Goal: Task Accomplishment & Management: Manage account settings

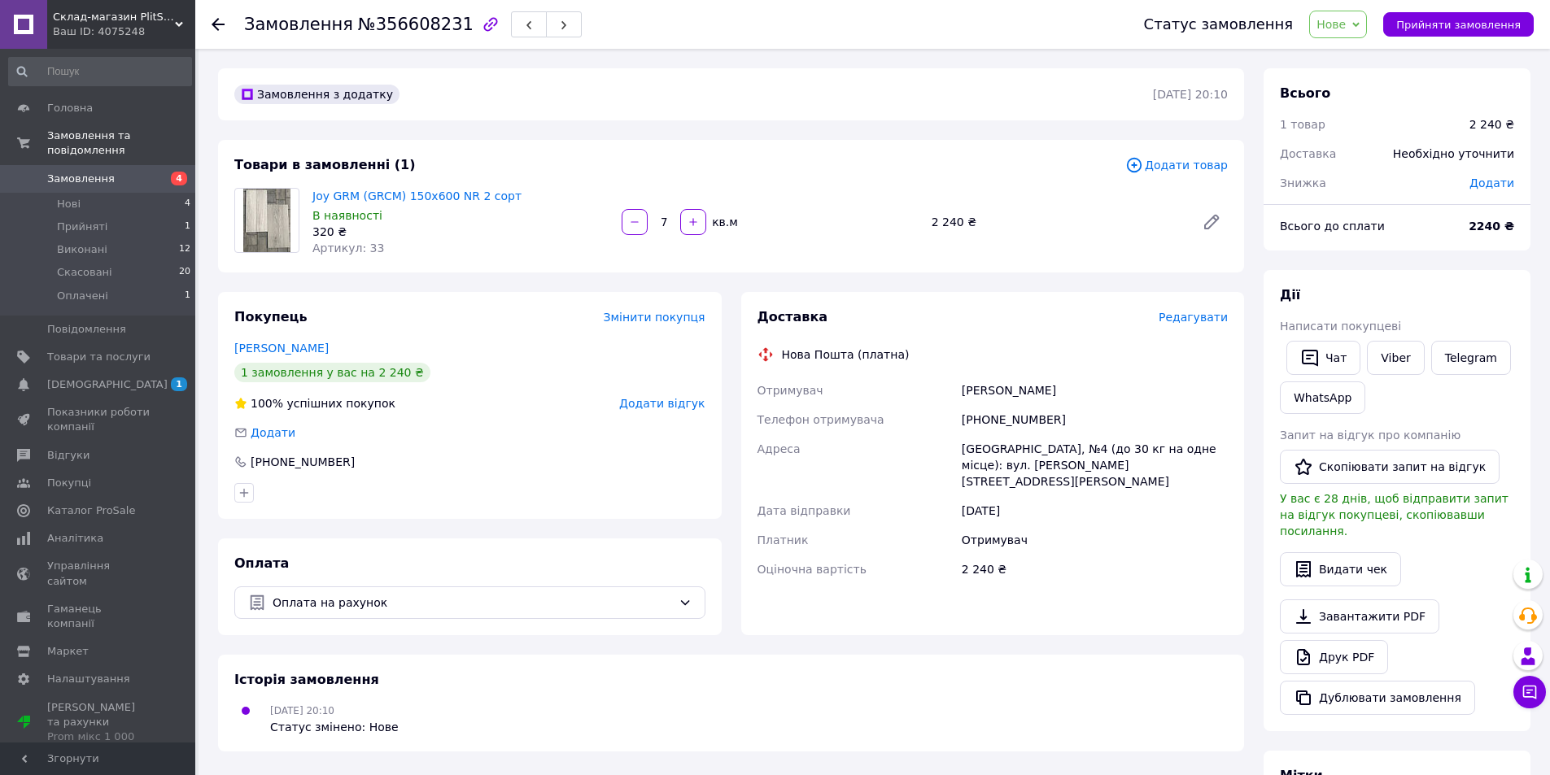
click at [218, 19] on use at bounding box center [218, 24] width 13 height 13
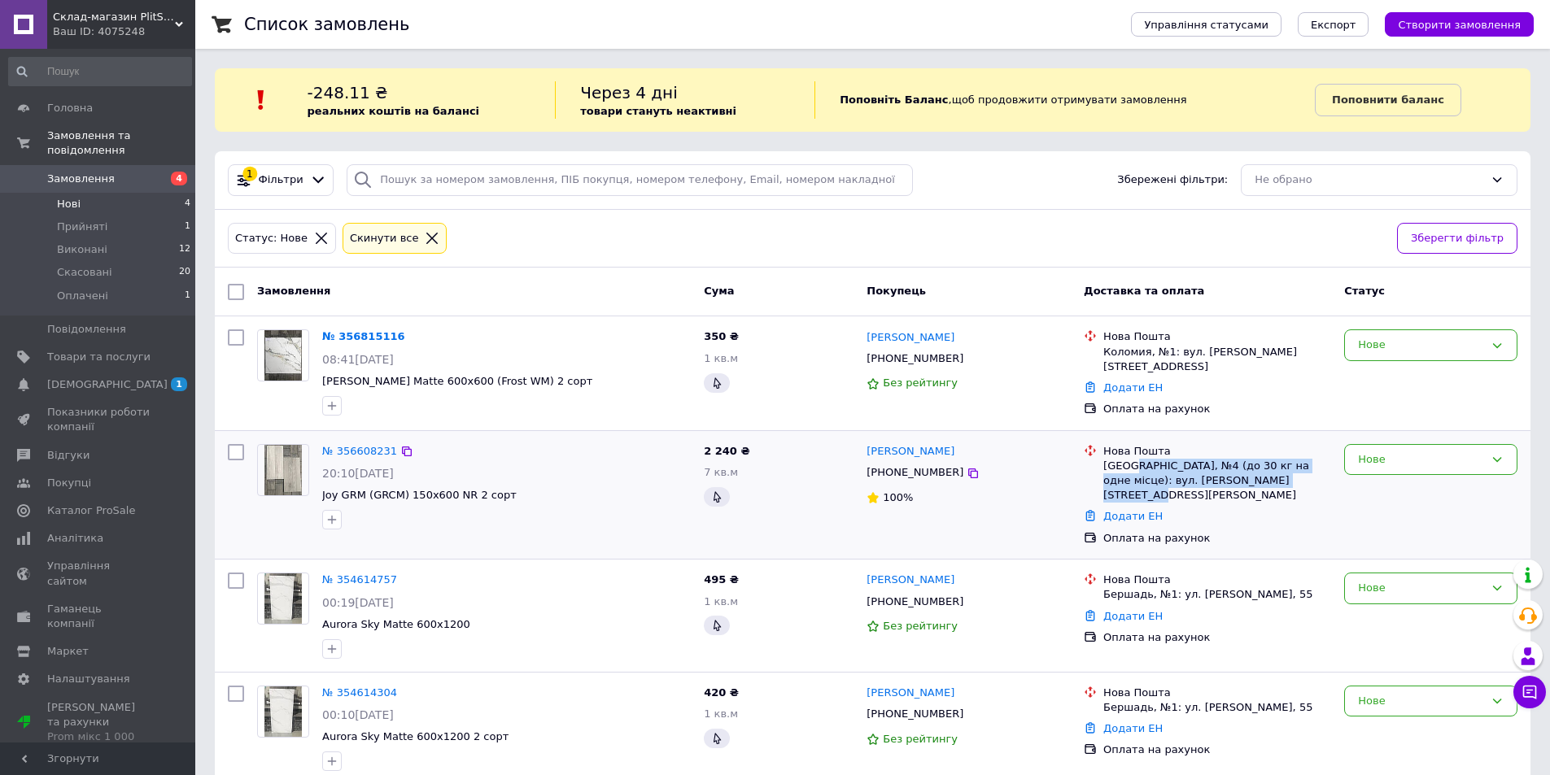
drag, startPoint x: 1132, startPoint y: 468, endPoint x: 1268, endPoint y: 474, distance: 136.8
click at [1268, 474] on div "[GEOGRAPHIC_DATA], №4 (до 30 кг на одне місце): вул. [PERSON_NAME][STREET_ADDRE…" at bounding box center [1217, 481] width 228 height 45
click at [1277, 474] on div "[GEOGRAPHIC_DATA], №4 (до 30 кг на одне місце): вул. [PERSON_NAME][STREET_ADDRE…" at bounding box center [1217, 481] width 228 height 45
drag, startPoint x: 1293, startPoint y: 478, endPoint x: 1111, endPoint y: 449, distance: 184.6
click at [1111, 449] on div "Нова Пошта Кам'янець-Подільський, №4 (до 30 кг на одне місце): вул. Миколи Горд…" at bounding box center [1217, 473] width 234 height 59
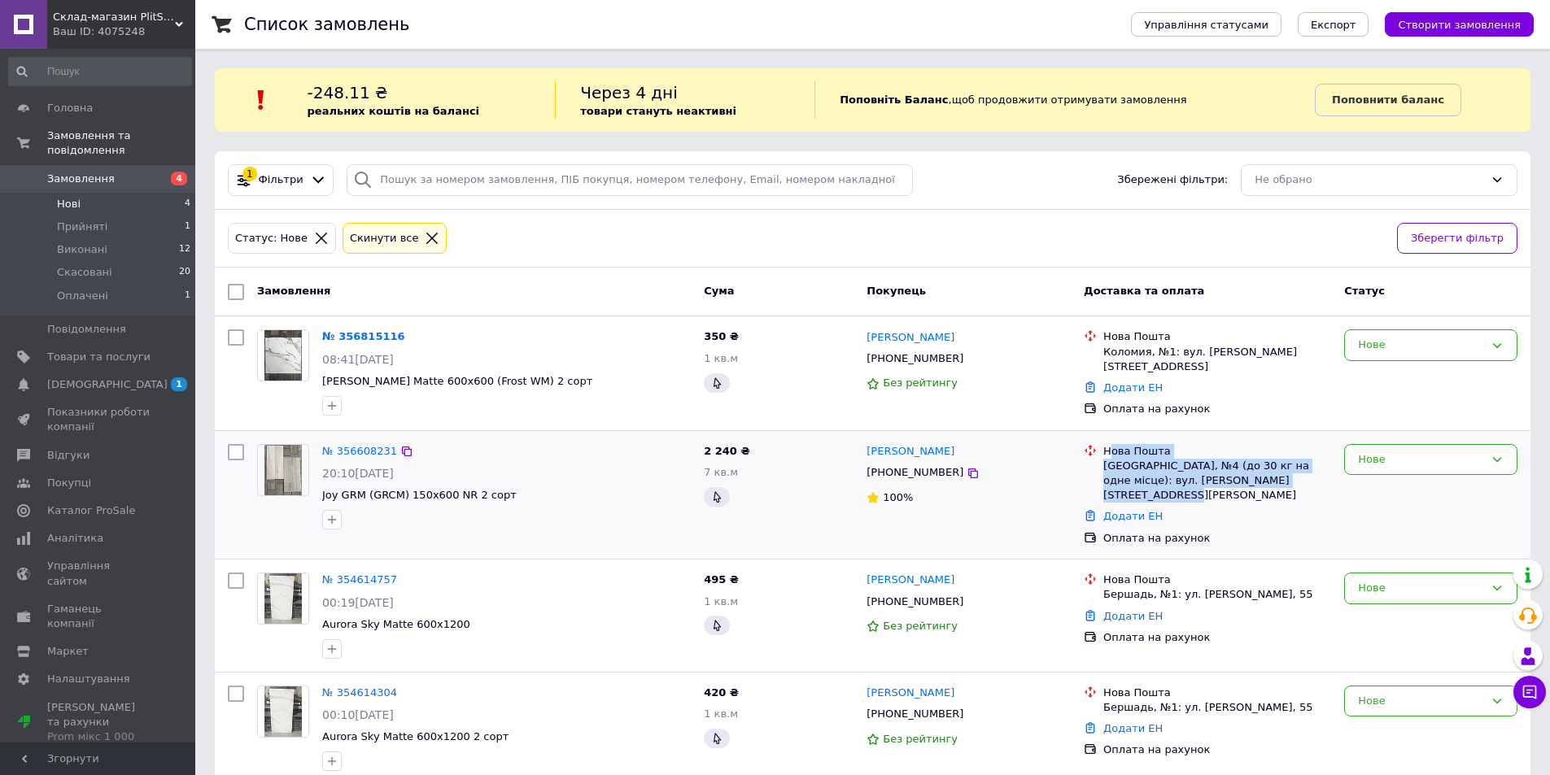
click at [1145, 452] on div "Нова Пошта" at bounding box center [1217, 451] width 228 height 15
click at [967, 470] on icon at bounding box center [973, 473] width 13 height 13
click at [541, 297] on div "Замовлення" at bounding box center [474, 291] width 447 height 29
click at [814, 239] on div "Статус: Нове Cкинути все" at bounding box center [806, 239] width 1163 height 38
click at [565, 449] on div "№ 356608231" at bounding box center [507, 452] width 372 height 19
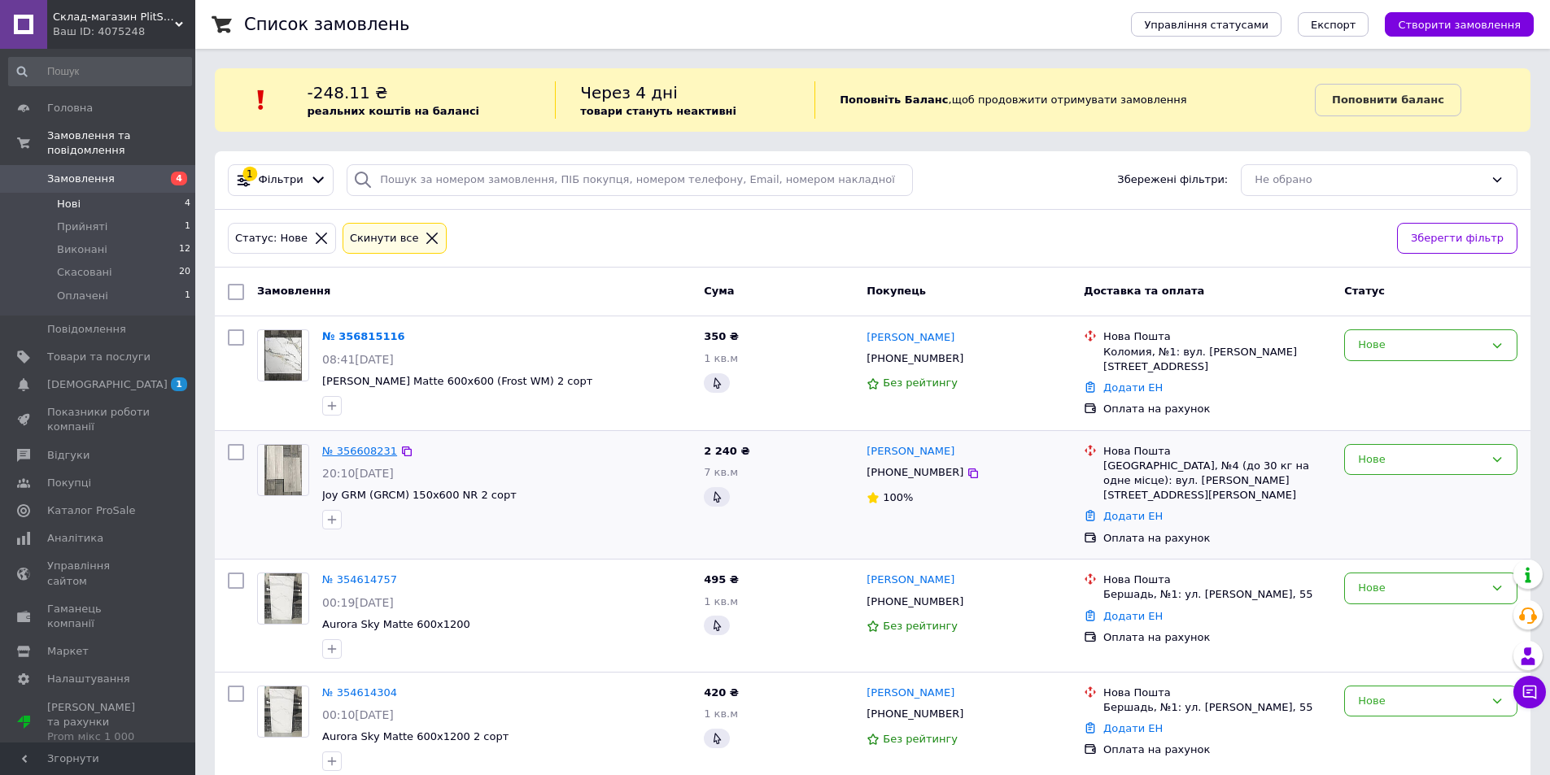
click at [344, 448] on link "№ 356608231" at bounding box center [359, 451] width 75 height 12
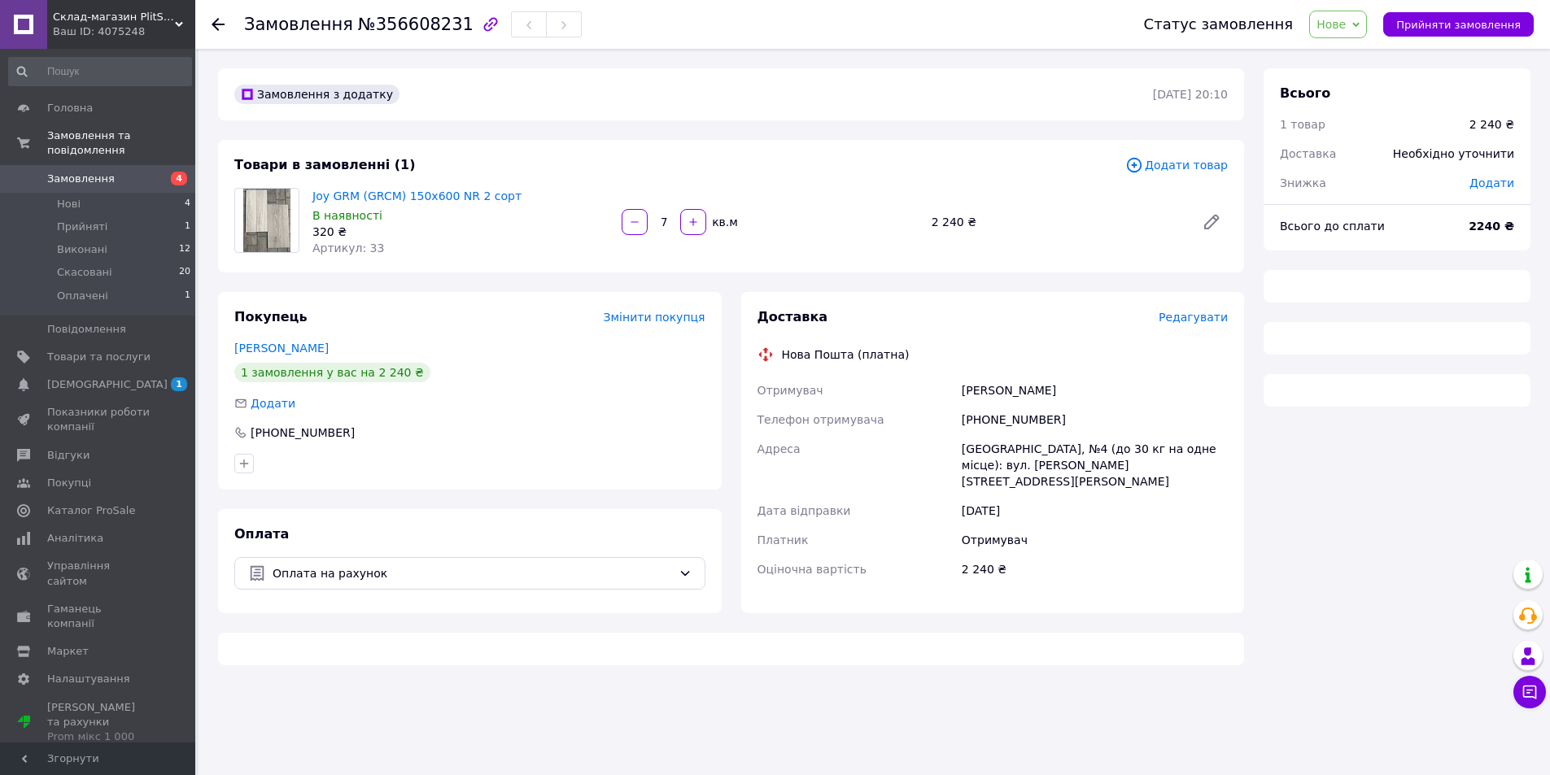
click at [483, 26] on icon "button" at bounding box center [490, 24] width 14 height 14
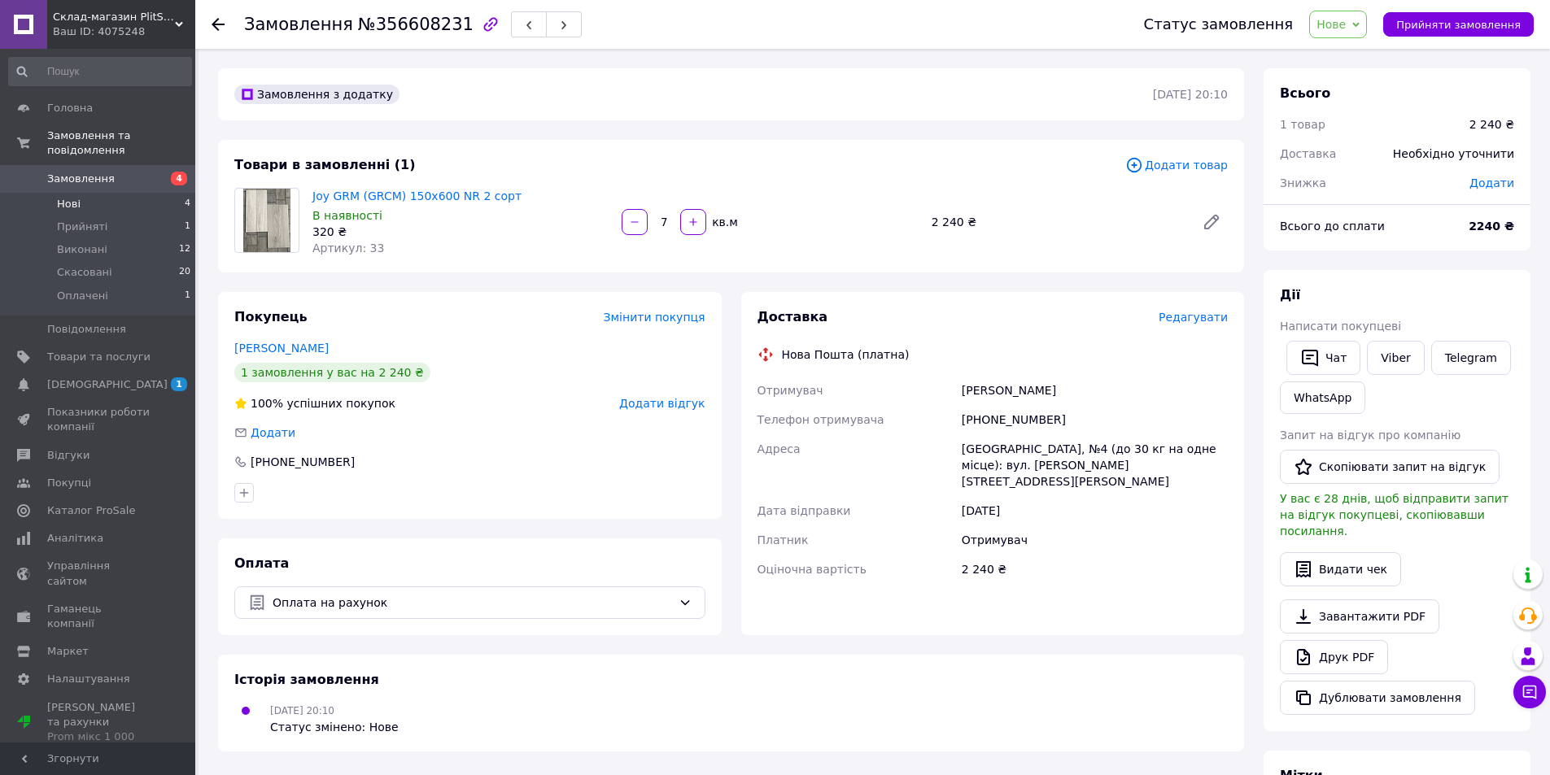
click at [82, 195] on li "Нові 4" at bounding box center [100, 204] width 200 height 23
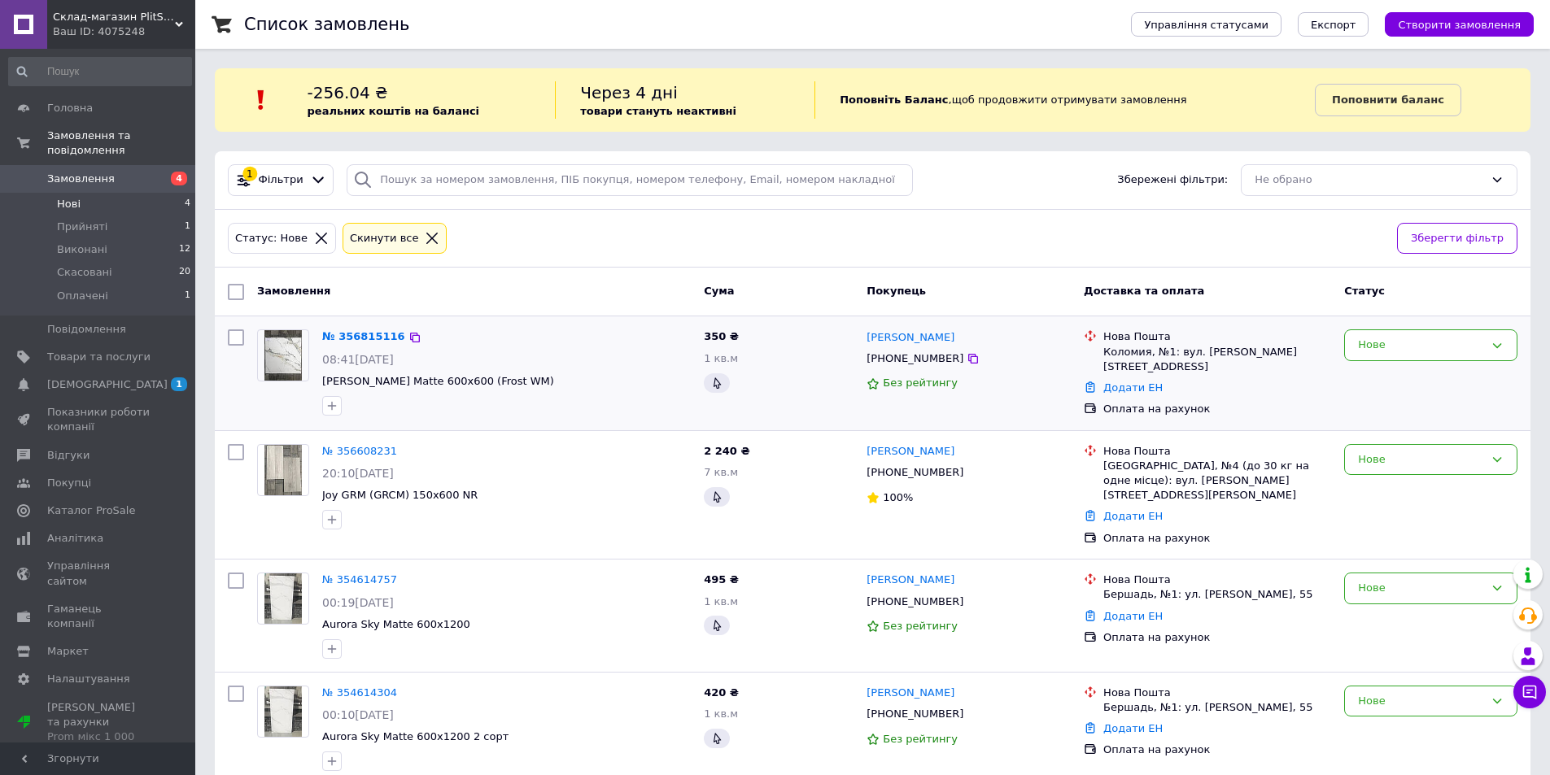
click at [586, 391] on div "№ 356815116 08:41, 12.08.2025 Aurora Juniper Matte 600x600 (Frost WM)" at bounding box center [507, 372] width 382 height 98
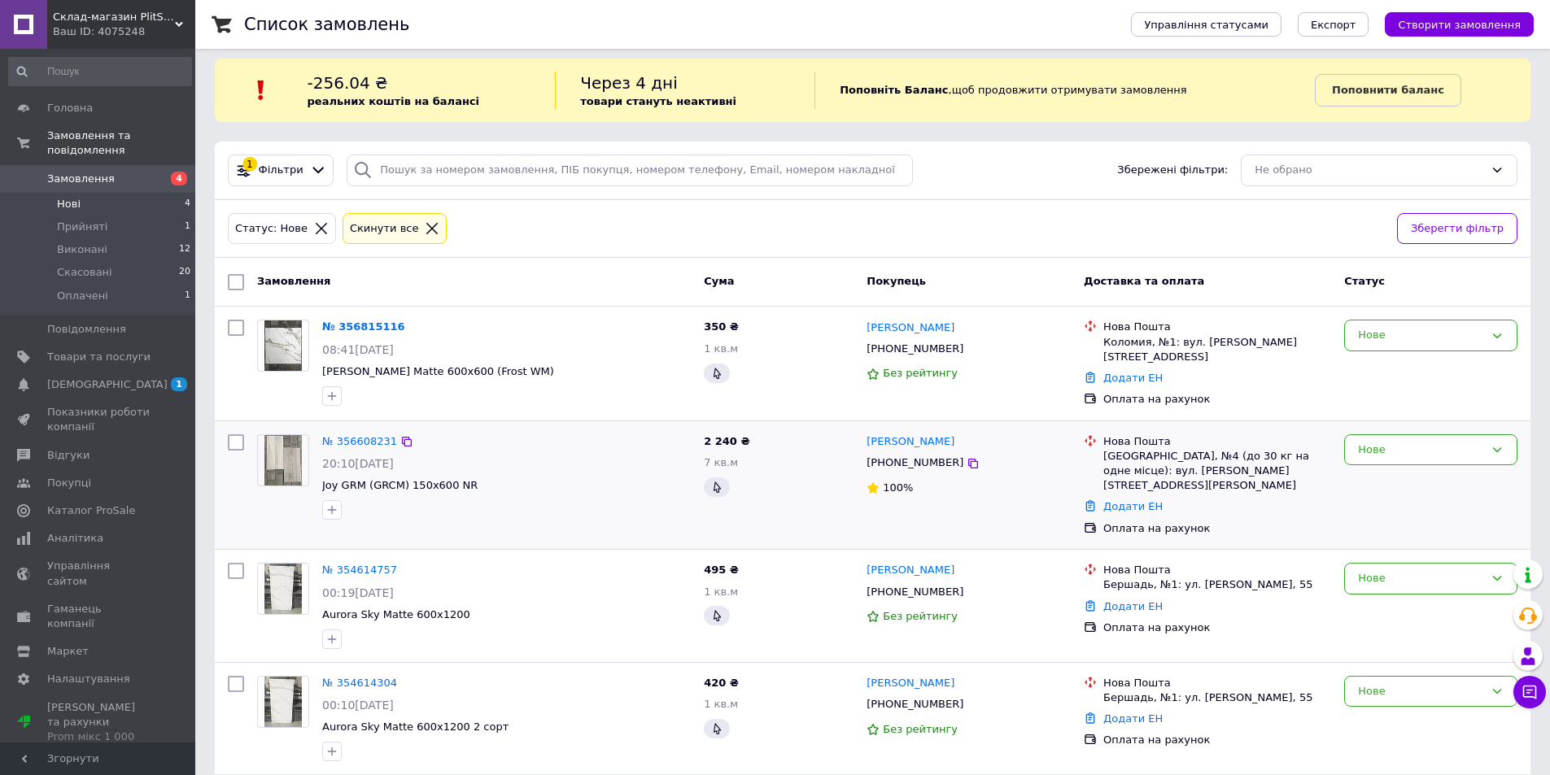
scroll to position [11, 0]
click at [1411, 682] on div "Нове" at bounding box center [1421, 690] width 126 height 17
click at [1387, 768] on li "Скасовано" at bounding box center [1431, 783] width 172 height 30
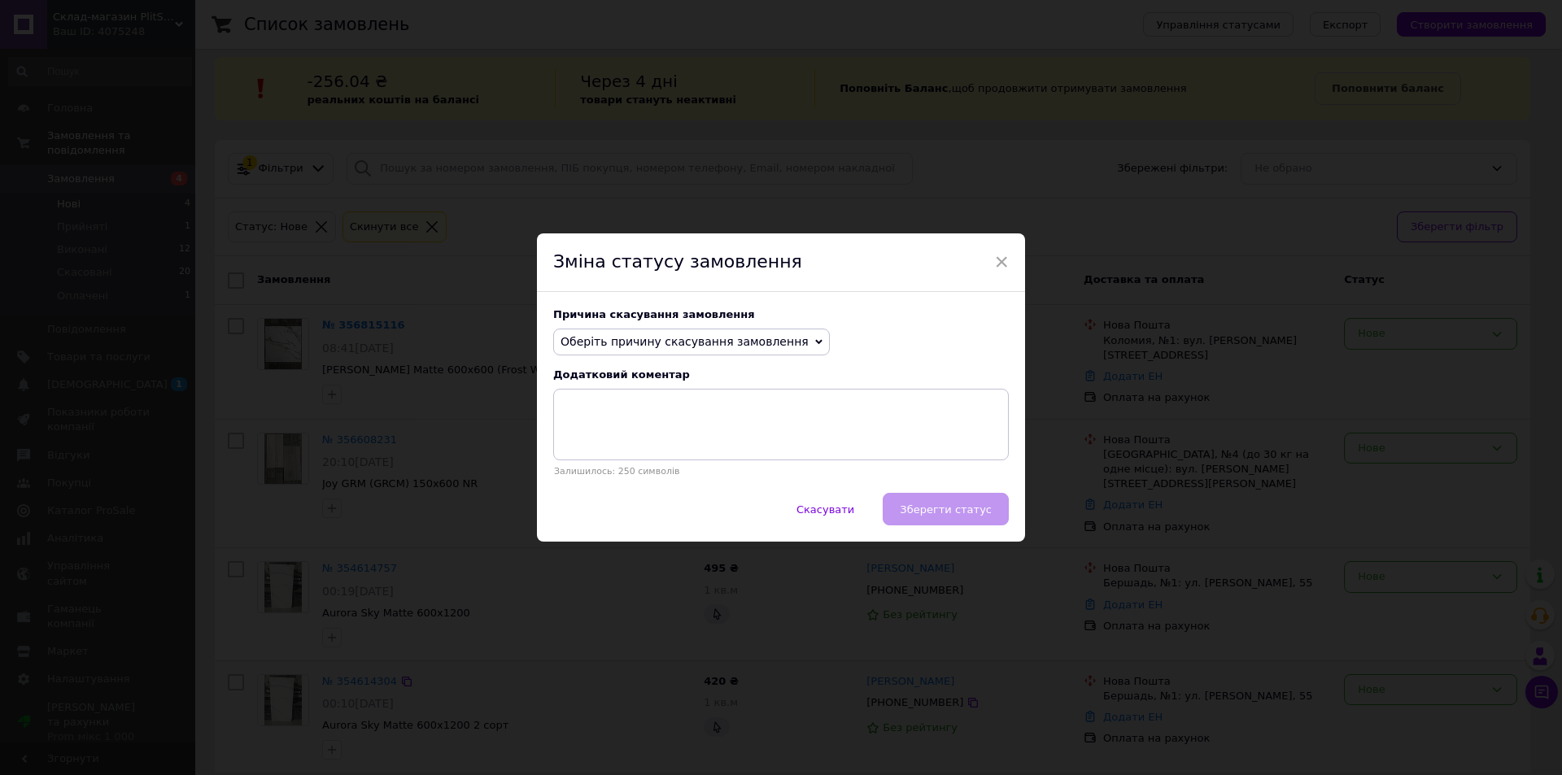
click at [815, 342] on icon at bounding box center [818, 342] width 7 height 5
click at [627, 371] on li "Немає в наявності" at bounding box center [691, 373] width 275 height 23
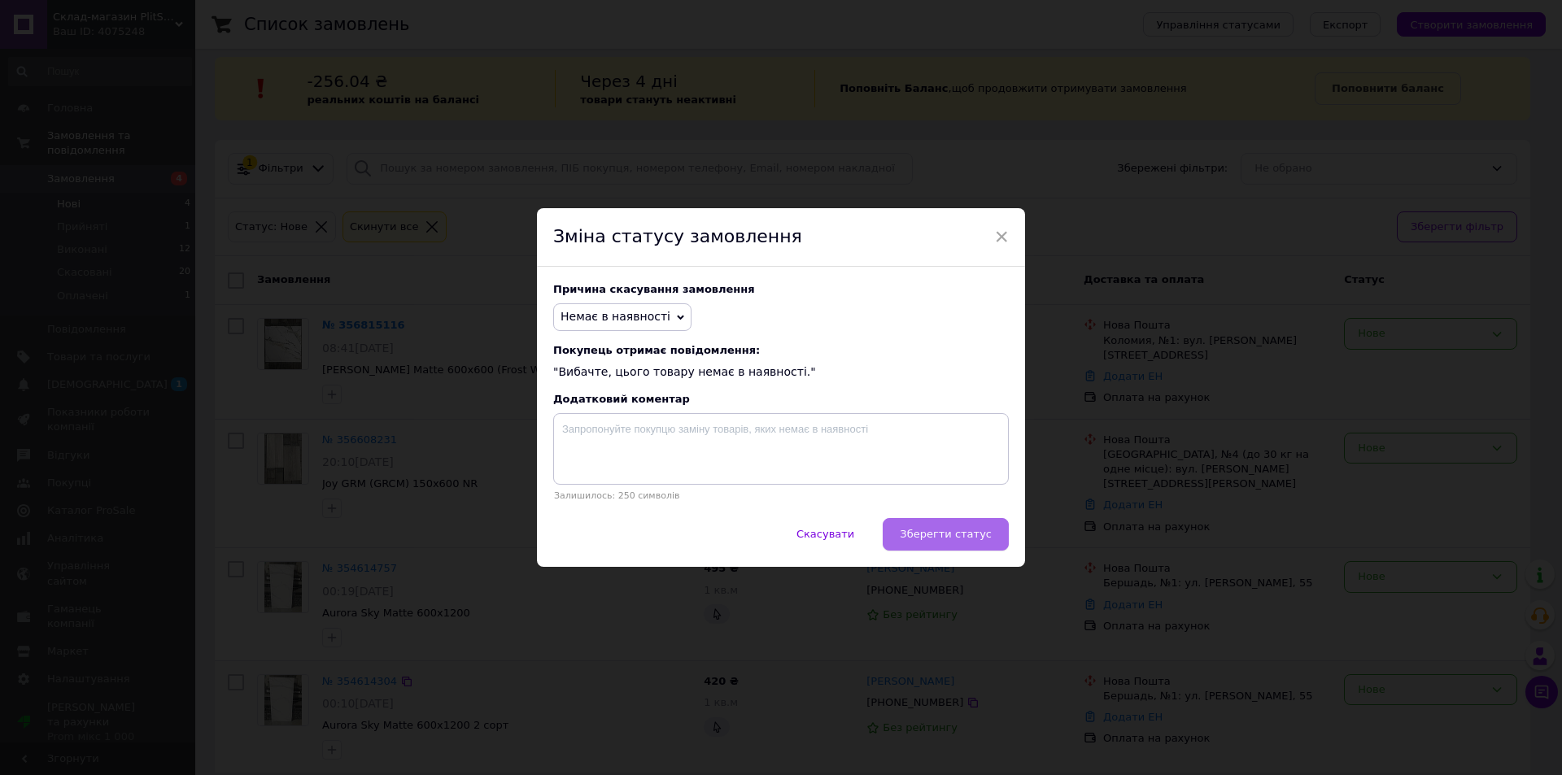
click at [952, 536] on span "Зберегти статус" at bounding box center [946, 534] width 92 height 12
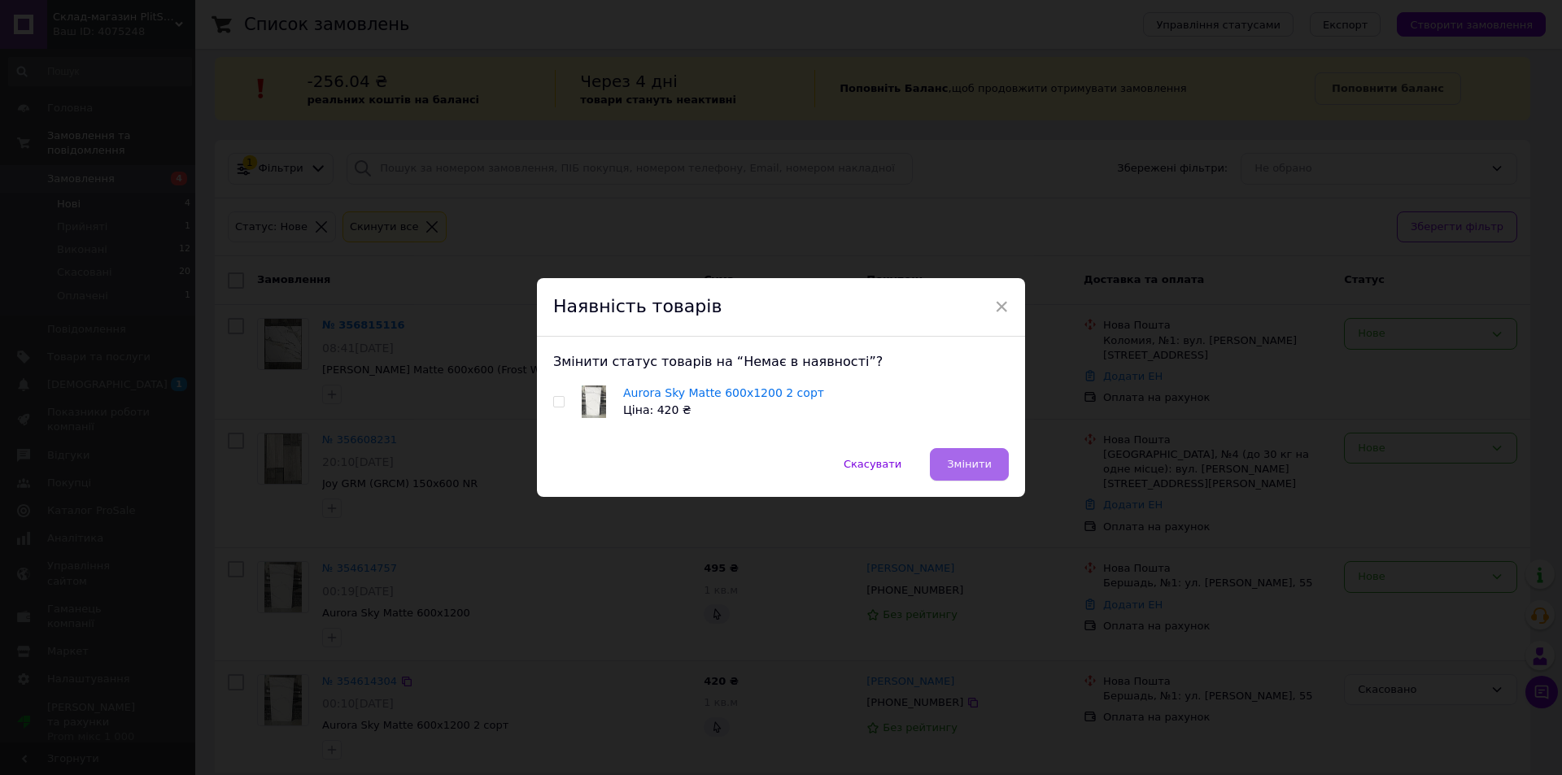
click at [968, 462] on span "Змінити" at bounding box center [969, 464] width 45 height 12
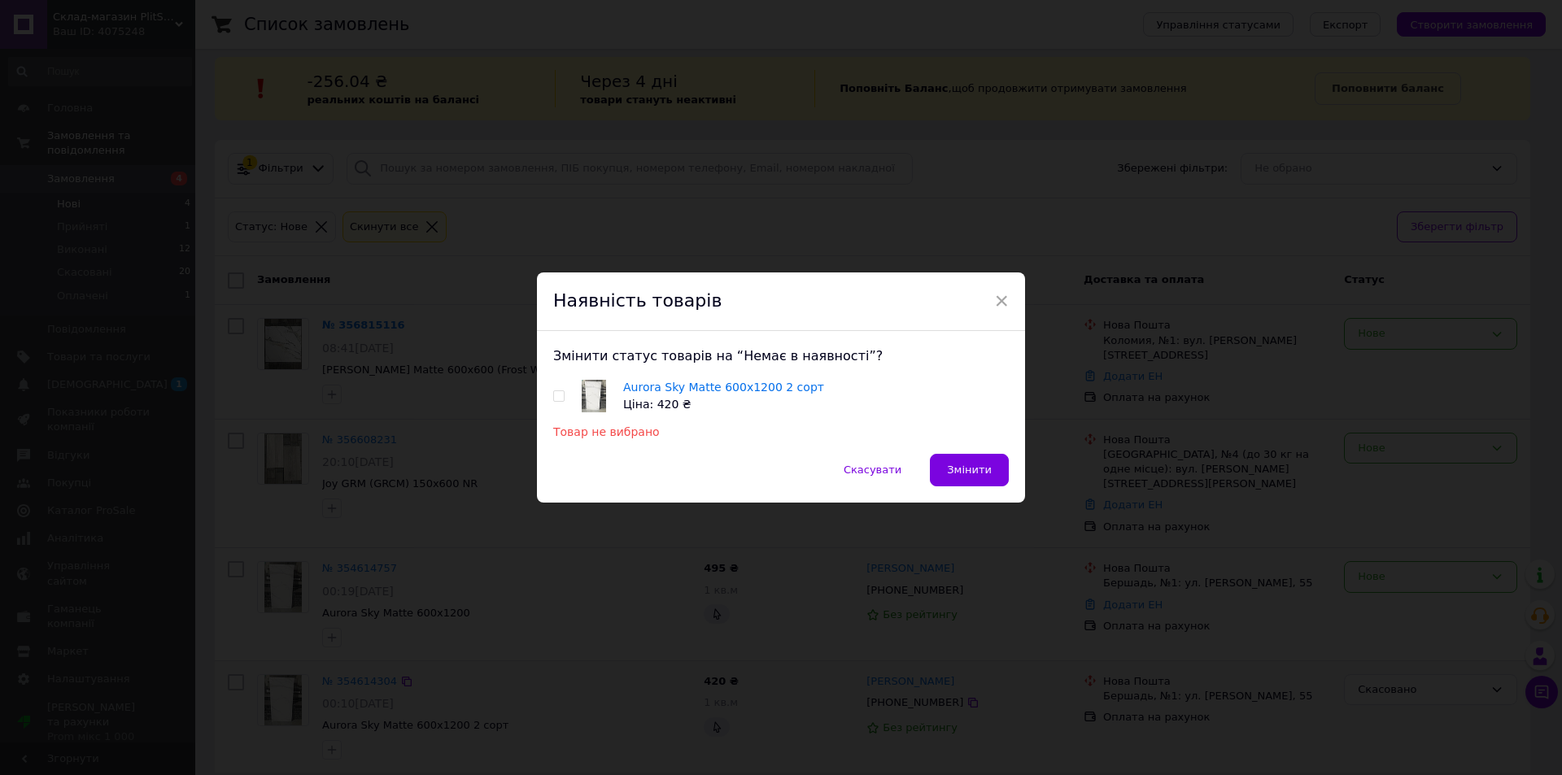
click at [558, 395] on input "checkbox" at bounding box center [558, 396] width 11 height 11
checkbox input "true"
click at [977, 465] on span "Змінити" at bounding box center [969, 470] width 45 height 12
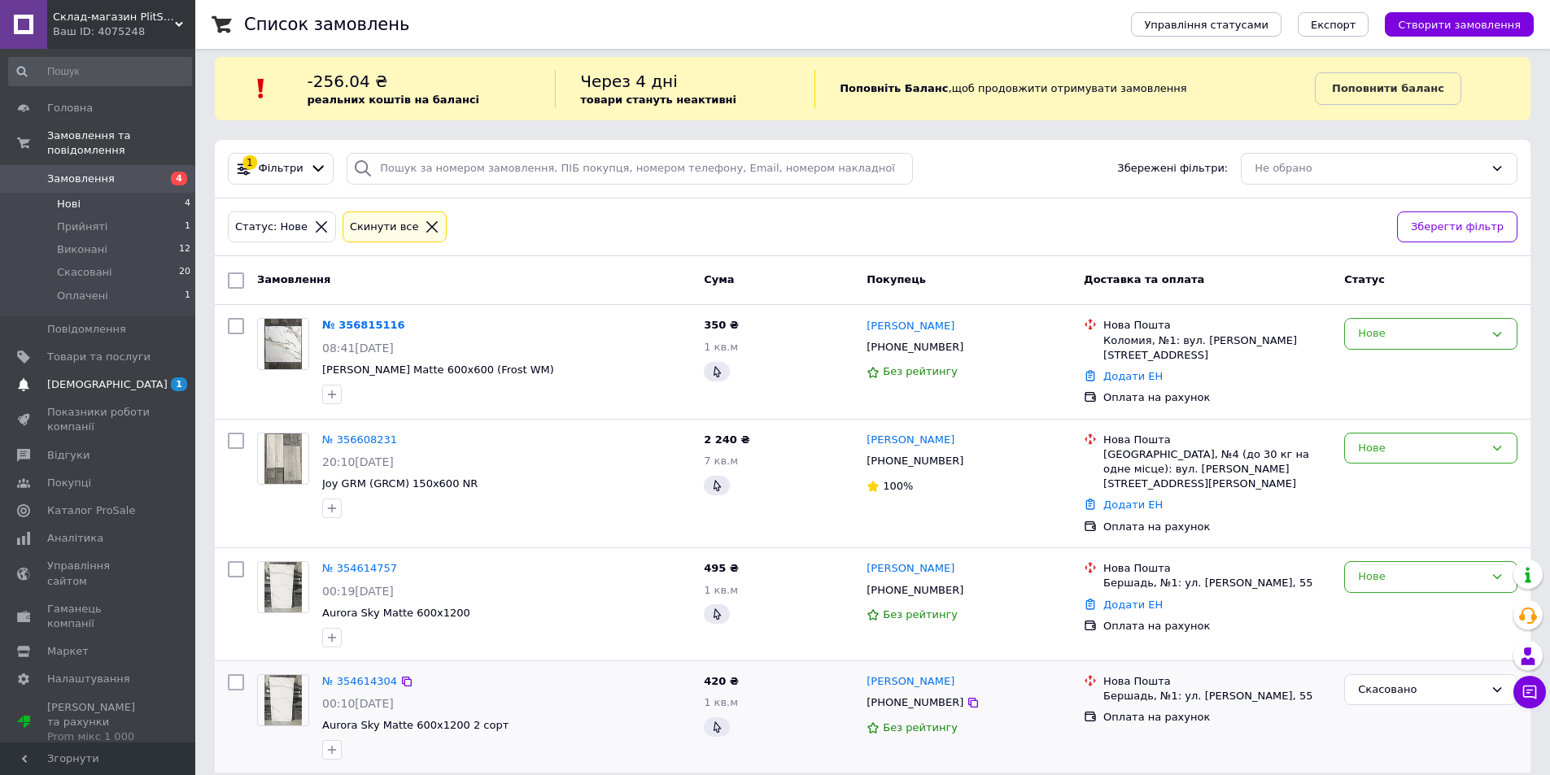
click at [85, 378] on span "[DEMOGRAPHIC_DATA]" at bounding box center [107, 385] width 120 height 15
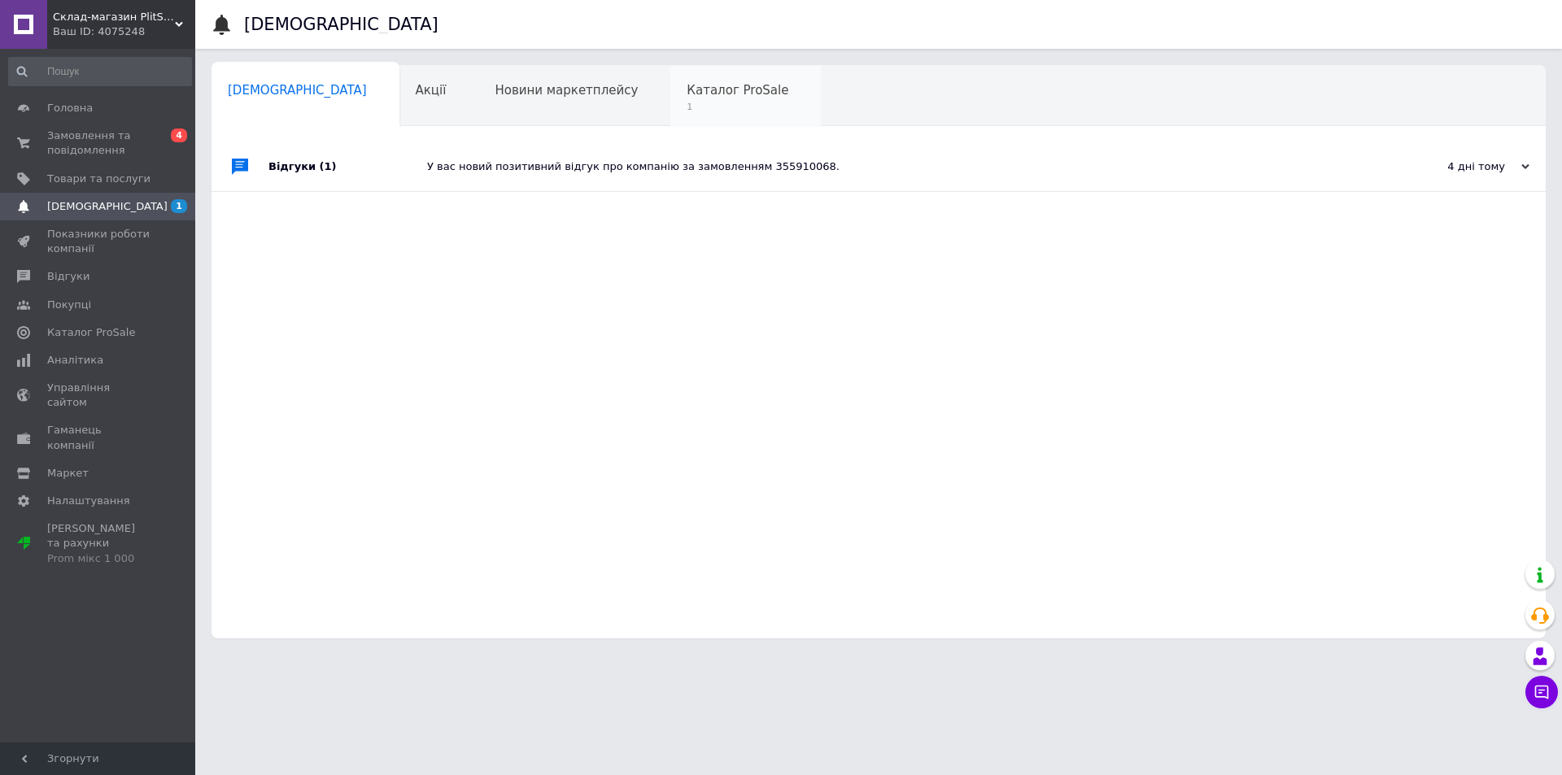
click at [687, 94] on span "Каталог ProSale" at bounding box center [738, 90] width 102 height 15
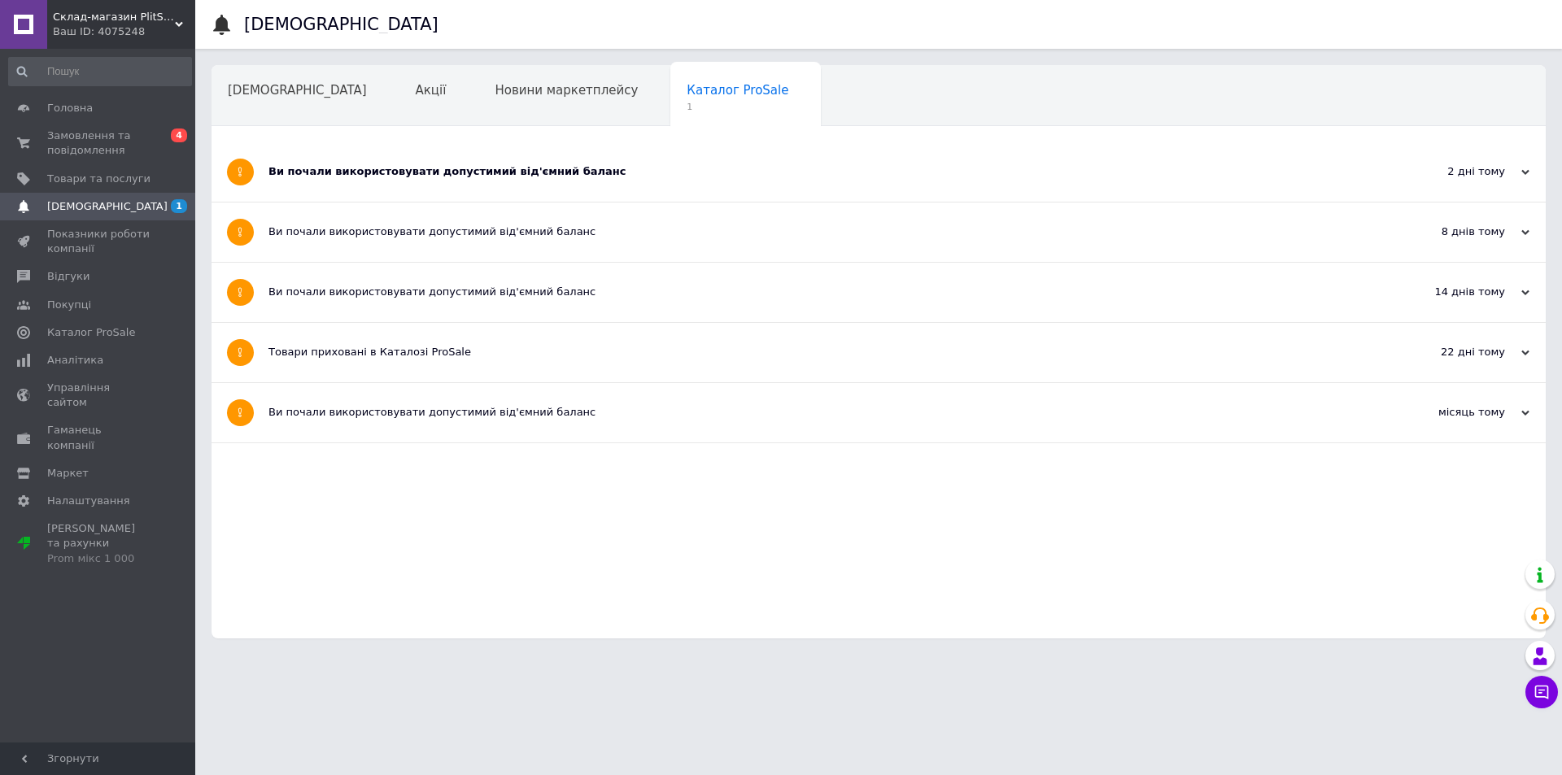
click at [529, 175] on div "Ви почали використовувати допустимий від'ємний баланс" at bounding box center [818, 171] width 1098 height 15
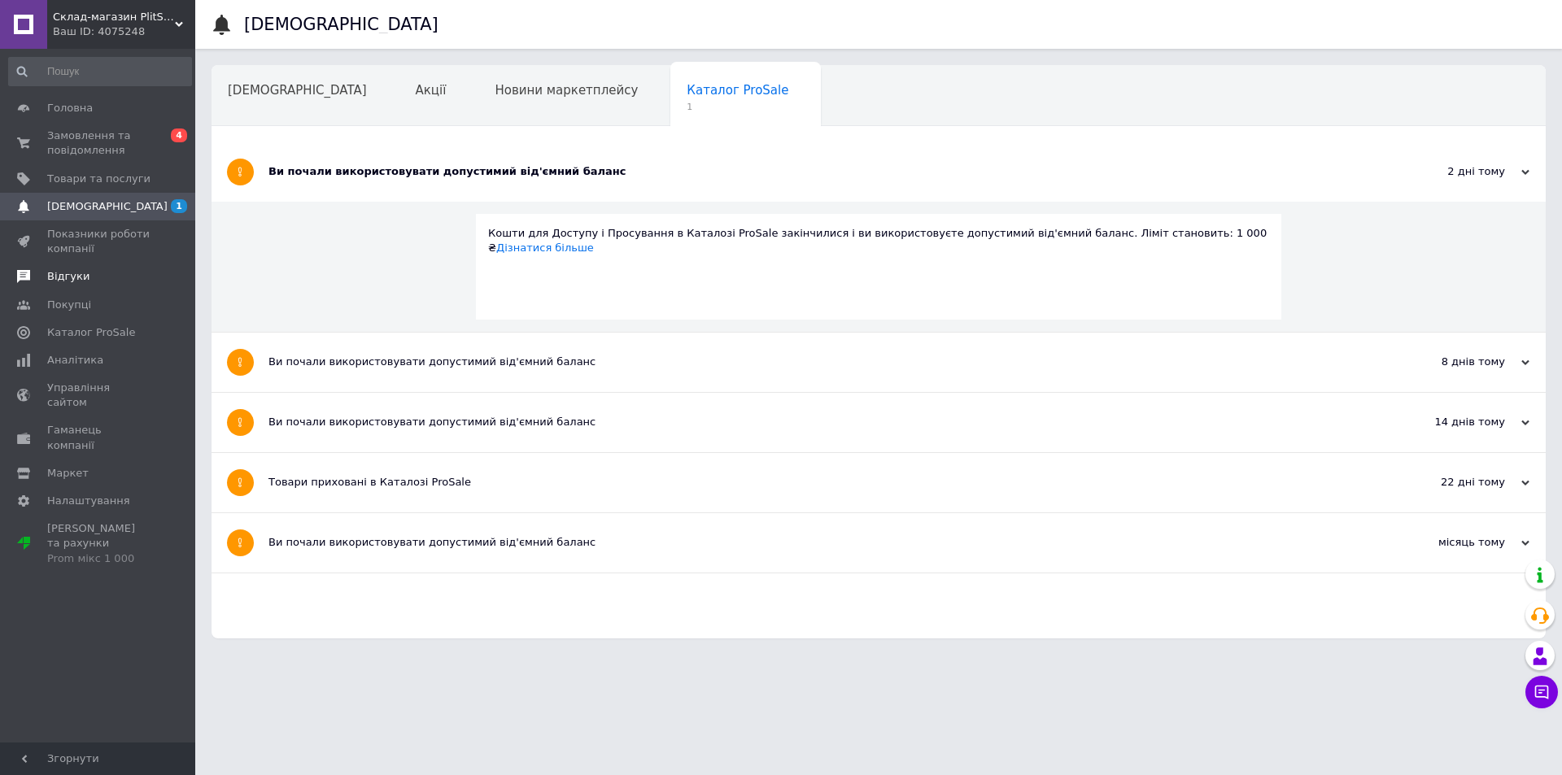
click at [72, 277] on span "Відгуки" at bounding box center [68, 276] width 42 height 15
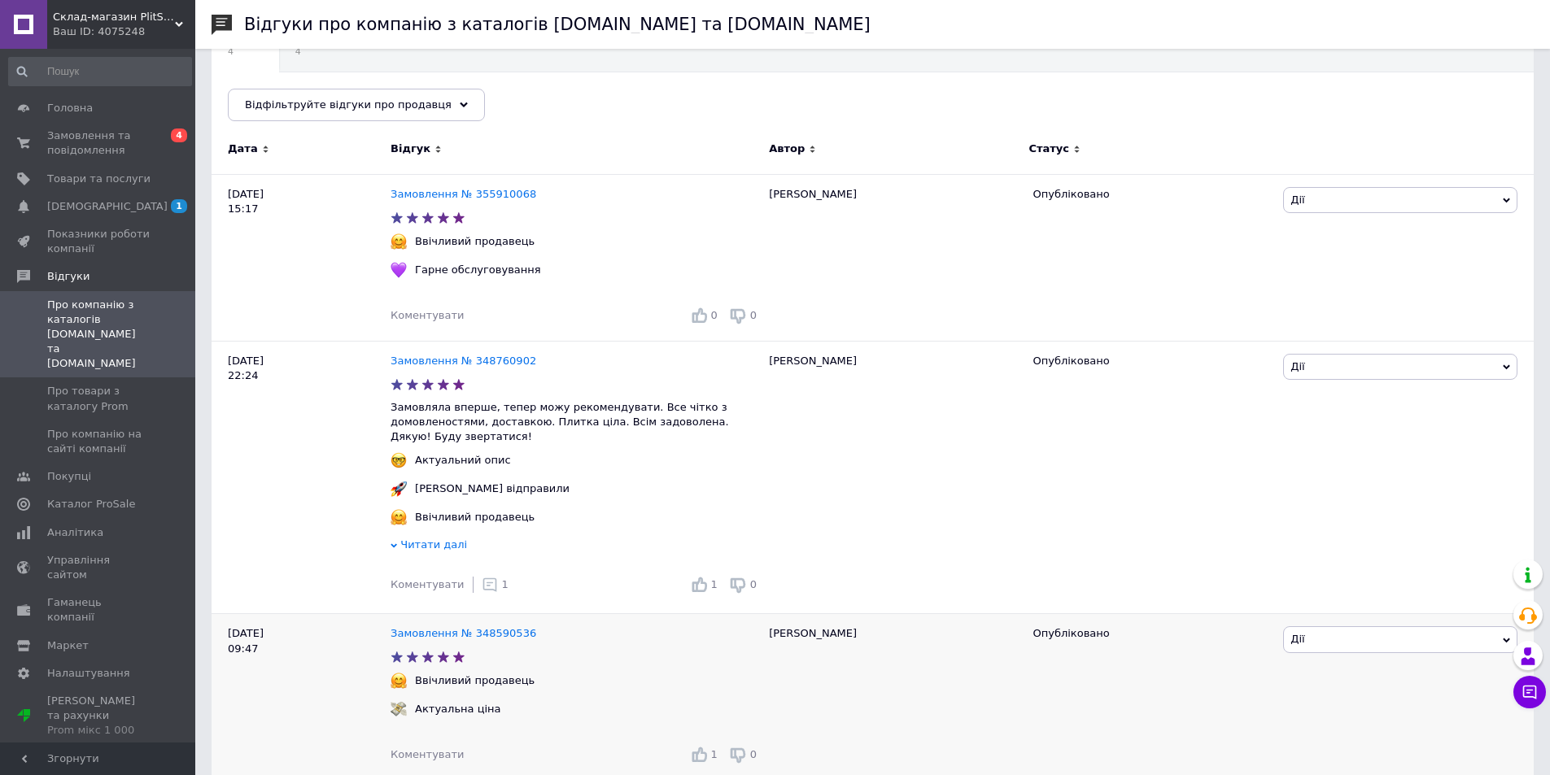
scroll to position [95, 0]
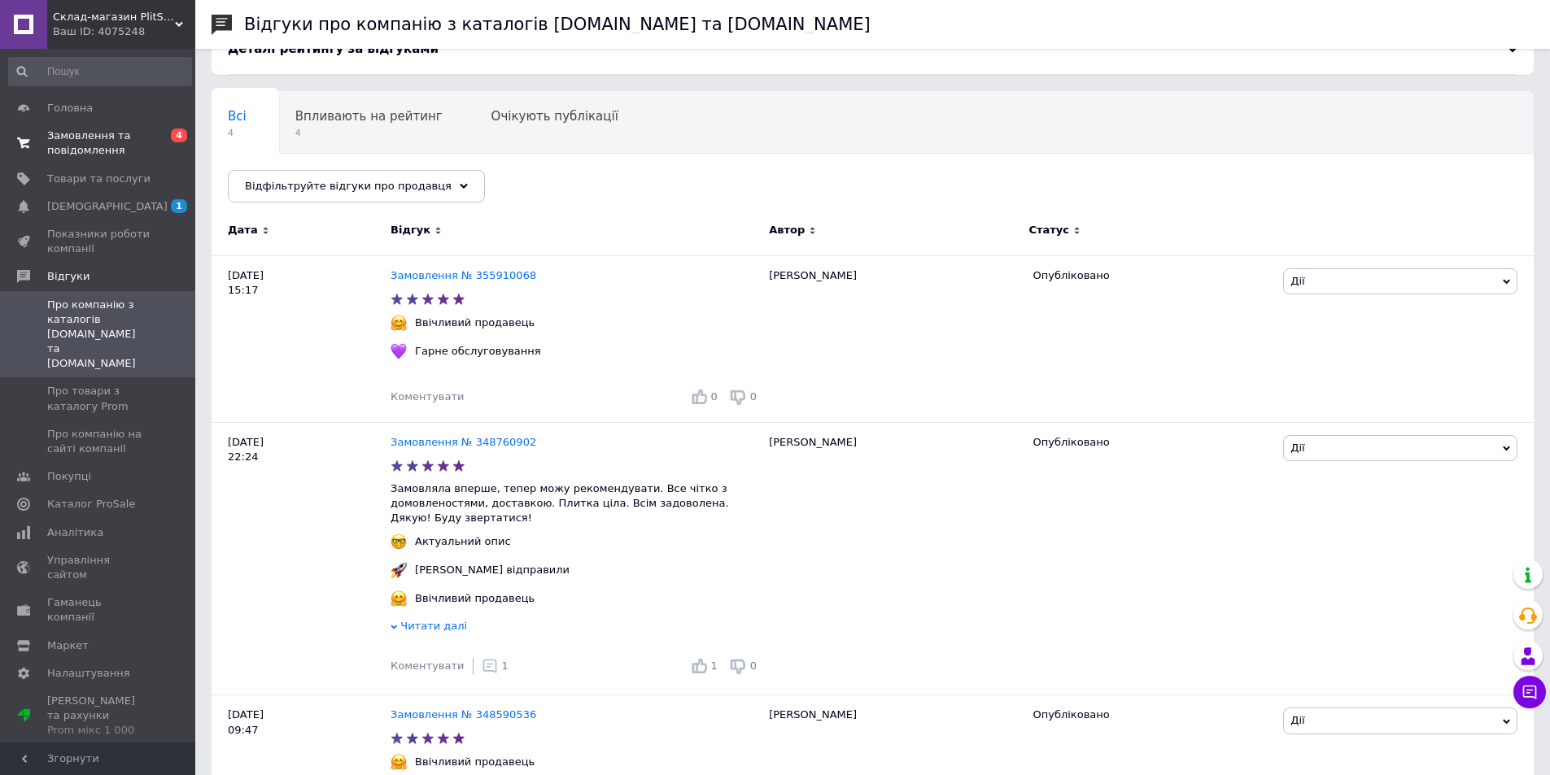
click at [85, 146] on span "Замовлення та повідомлення" at bounding box center [98, 143] width 103 height 29
